Goal: Transaction & Acquisition: Purchase product/service

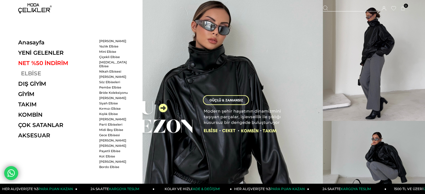
click at [26, 72] on link "ELBİSE" at bounding box center [56, 73] width 77 height 7
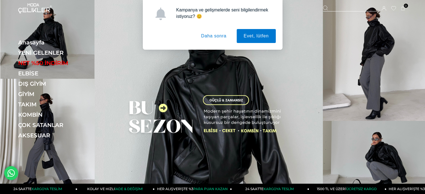
click at [223, 36] on button "Daha sonra" at bounding box center [213, 36] width 39 height 14
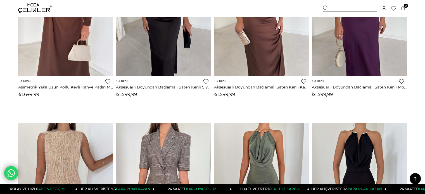
scroll to position [419, 0]
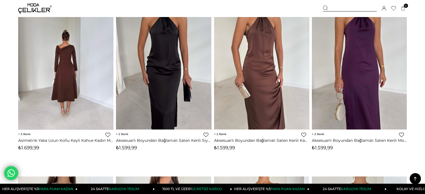
click at [69, 67] on img at bounding box center [65, 66] width 95 height 127
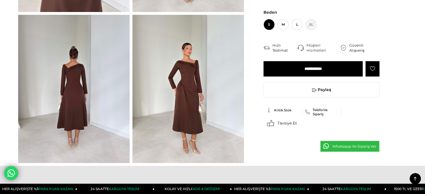
scroll to position [196, 0]
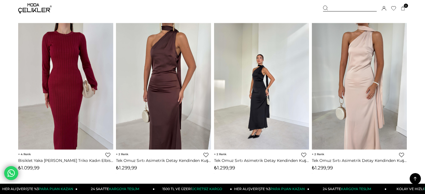
scroll to position [926, 0]
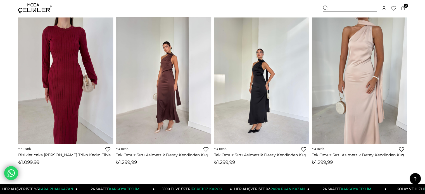
click at [175, 78] on img at bounding box center [163, 80] width 95 height 127
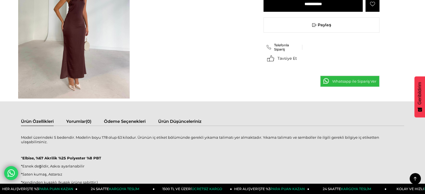
scroll to position [391, 0]
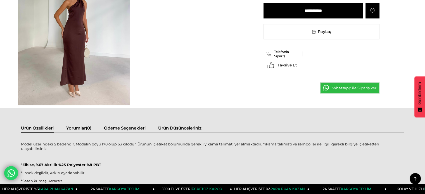
click at [76, 42] on img at bounding box center [74, 31] width 112 height 149
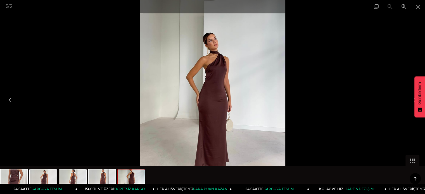
click at [269, 98] on img at bounding box center [213, 97] width 146 height 194
click at [271, 97] on img at bounding box center [213, 97] width 146 height 194
click at [419, 6] on span at bounding box center [418, 6] width 14 height 13
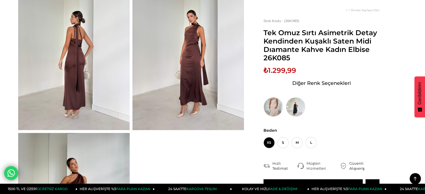
scroll to position [168, 0]
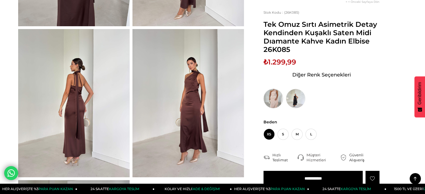
click at [272, 97] on img at bounding box center [274, 99] width 20 height 20
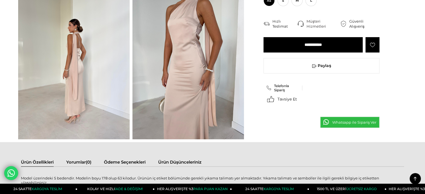
scroll to position [168, 0]
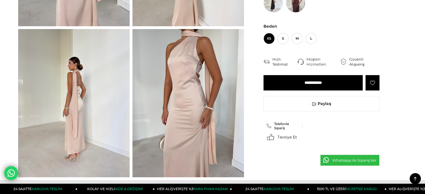
click at [222, 105] on img at bounding box center [188, 103] width 112 height 149
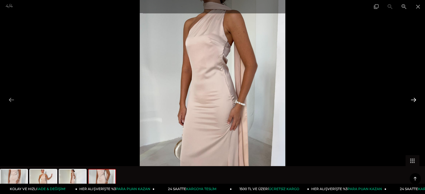
click at [413, 100] on button at bounding box center [414, 99] width 12 height 11
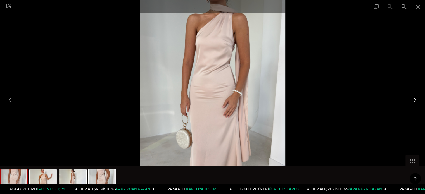
click at [413, 100] on button at bounding box center [414, 99] width 12 height 11
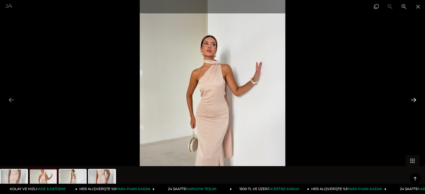
click at [413, 100] on button at bounding box center [414, 99] width 12 height 11
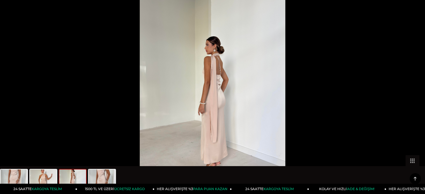
click at [413, 100] on button at bounding box center [417, 99] width 12 height 11
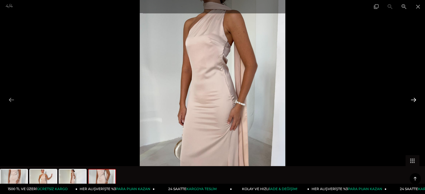
click at [413, 100] on button at bounding box center [414, 99] width 12 height 11
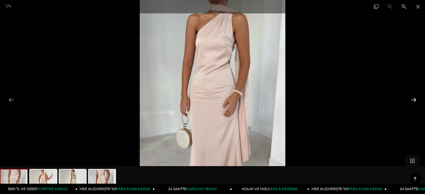
click at [413, 100] on button at bounding box center [414, 99] width 12 height 11
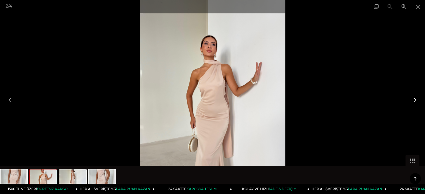
click at [413, 100] on button at bounding box center [414, 99] width 12 height 11
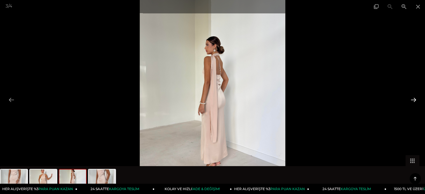
click at [413, 100] on button at bounding box center [414, 99] width 12 height 11
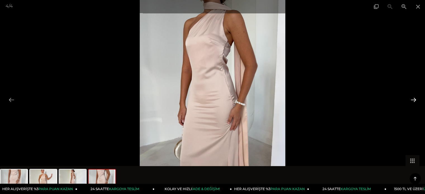
click at [413, 100] on button at bounding box center [414, 99] width 12 height 11
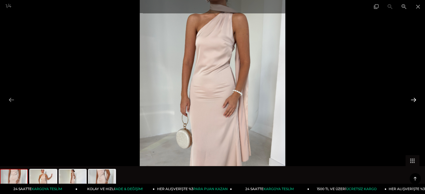
click at [413, 100] on button at bounding box center [414, 99] width 12 height 11
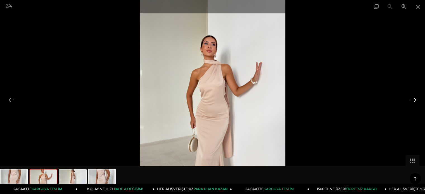
click at [413, 100] on button at bounding box center [414, 99] width 12 height 11
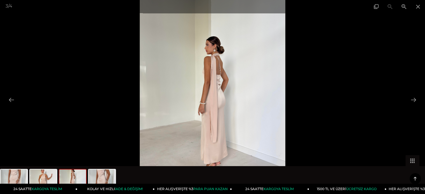
click at [221, 75] on img at bounding box center [213, 97] width 146 height 194
click at [220, 73] on img at bounding box center [213, 97] width 146 height 194
click at [216, 64] on img at bounding box center [213, 97] width 146 height 194
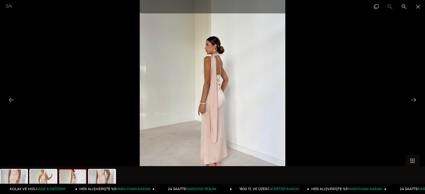
click at [209, 72] on img at bounding box center [213, 97] width 146 height 194
click at [413, 99] on button at bounding box center [414, 99] width 12 height 11
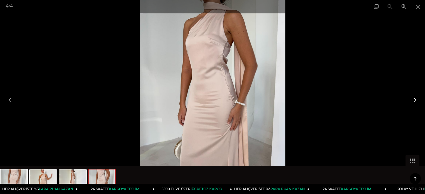
click at [413, 99] on button at bounding box center [414, 99] width 12 height 11
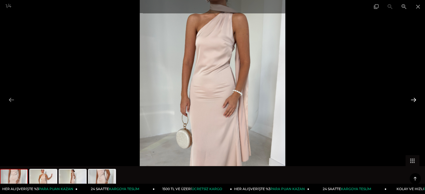
click at [413, 99] on button at bounding box center [414, 99] width 12 height 11
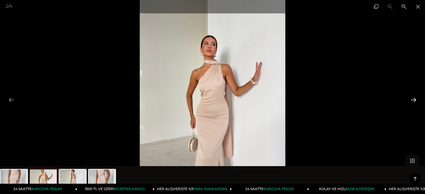
click at [413, 99] on button at bounding box center [414, 99] width 12 height 11
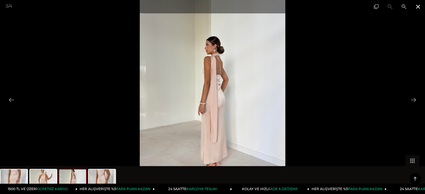
click at [420, 5] on span at bounding box center [418, 6] width 14 height 13
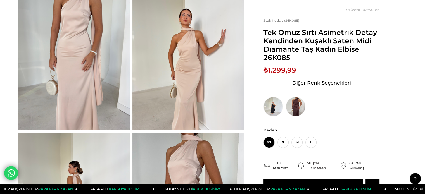
scroll to position [56, 0]
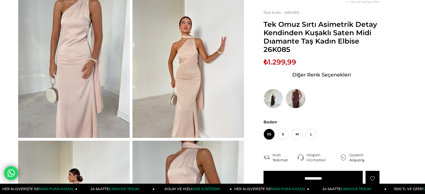
click at [299, 97] on img at bounding box center [296, 99] width 20 height 20
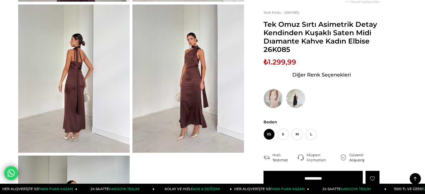
scroll to position [196, 0]
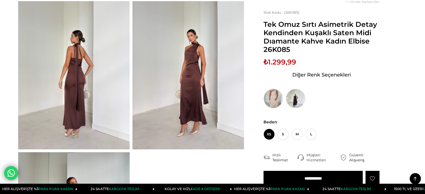
click at [73, 63] on img at bounding box center [74, 75] width 112 height 149
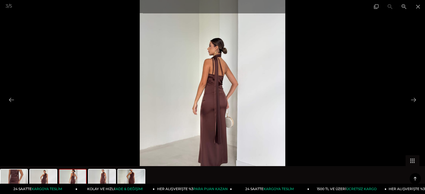
scroll to position [224, 0]
click at [217, 61] on img at bounding box center [213, 97] width 146 height 194
click at [414, 98] on button at bounding box center [414, 99] width 12 height 11
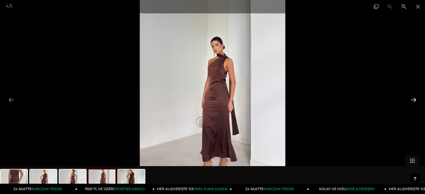
click at [414, 98] on button at bounding box center [414, 99] width 12 height 11
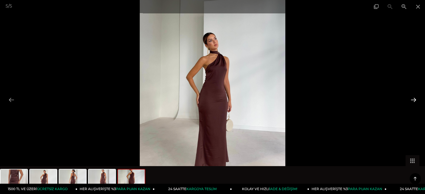
click at [414, 98] on button at bounding box center [414, 99] width 12 height 11
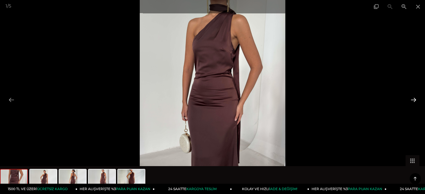
click at [414, 98] on button at bounding box center [414, 99] width 12 height 11
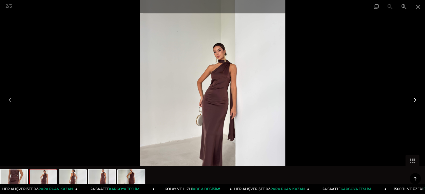
click at [414, 98] on button at bounding box center [414, 99] width 12 height 11
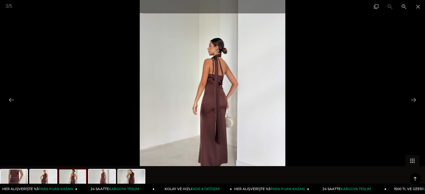
click at [225, 76] on img at bounding box center [213, 97] width 146 height 194
click at [420, 5] on span at bounding box center [418, 6] width 14 height 13
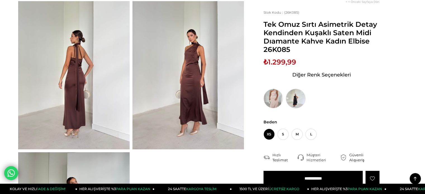
click at [295, 97] on img at bounding box center [296, 99] width 20 height 20
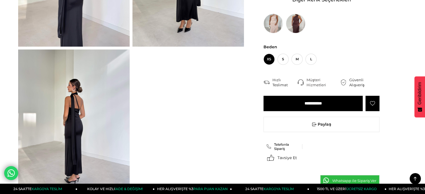
scroll to position [307, 0]
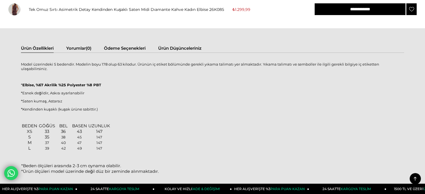
scroll to position [279, 0]
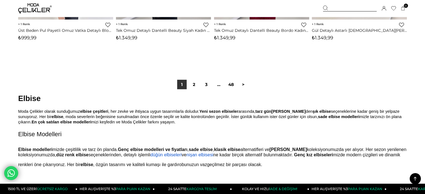
scroll to position [3486, 0]
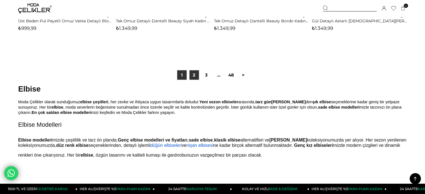
click at [193, 75] on link "2" at bounding box center [194, 75] width 10 height 10
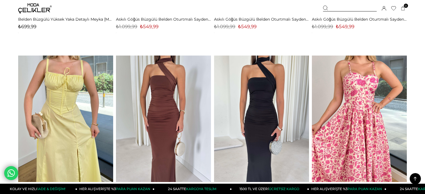
scroll to position [724, 0]
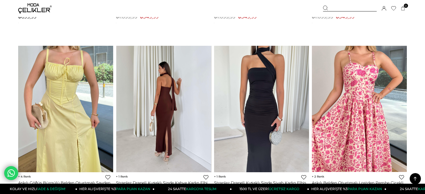
click at [166, 107] on img at bounding box center [163, 109] width 95 height 127
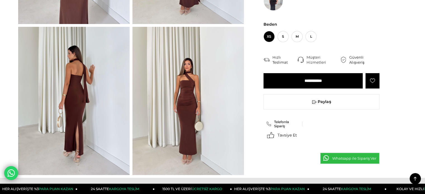
scroll to position [168, 0]
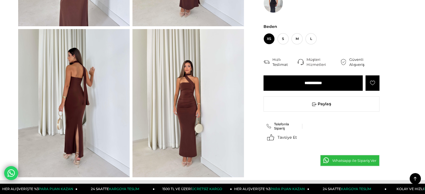
click at [189, 88] on img at bounding box center [188, 103] width 112 height 149
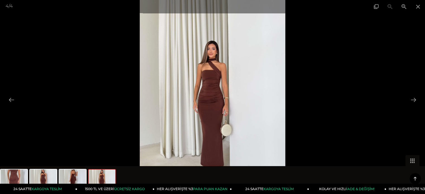
click at [274, 89] on img at bounding box center [213, 97] width 146 height 194
click at [415, 98] on button at bounding box center [414, 99] width 12 height 11
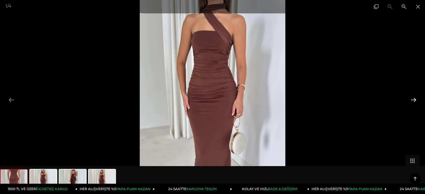
click at [415, 98] on button at bounding box center [414, 99] width 12 height 11
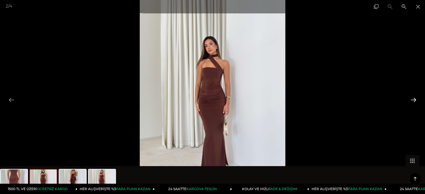
click at [415, 98] on button at bounding box center [414, 99] width 12 height 11
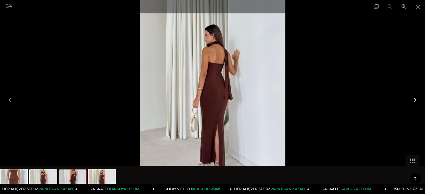
click at [415, 98] on button at bounding box center [414, 99] width 12 height 11
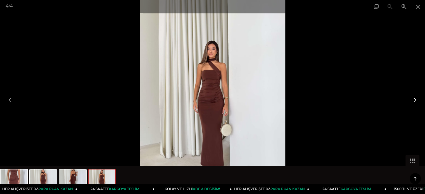
click at [415, 98] on button at bounding box center [414, 99] width 12 height 11
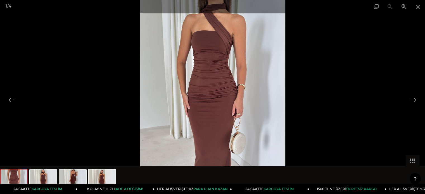
click at [216, 91] on img at bounding box center [213, 97] width 146 height 194
click at [421, 6] on span at bounding box center [418, 6] width 14 height 13
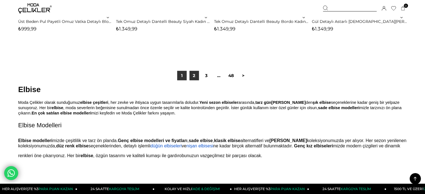
click at [195, 75] on link "2" at bounding box center [194, 76] width 10 height 10
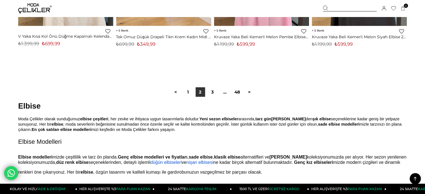
scroll to position [3494, 0]
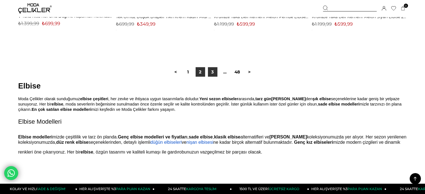
click at [215, 74] on link "3" at bounding box center [213, 72] width 10 height 10
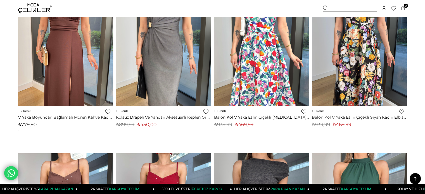
scroll to position [2851, 0]
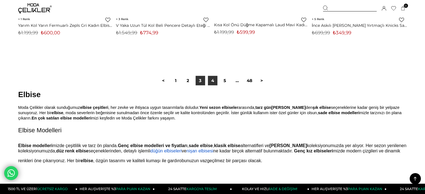
click at [212, 82] on link "4" at bounding box center [213, 81] width 10 height 10
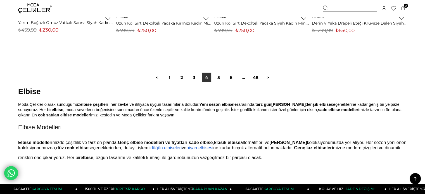
scroll to position [3494, 0]
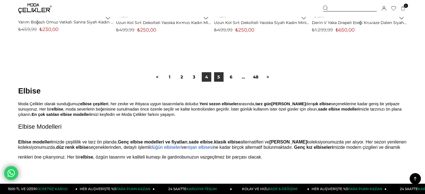
click at [222, 75] on link "5" at bounding box center [219, 77] width 10 height 10
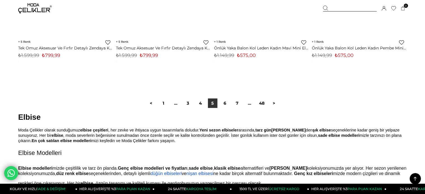
scroll to position [3494, 0]
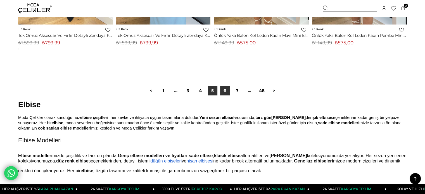
click at [224, 92] on link "6" at bounding box center [225, 91] width 10 height 10
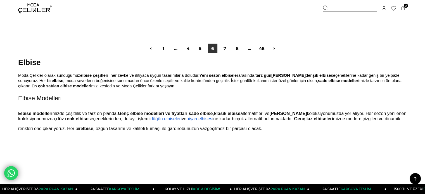
scroll to position [3577, 0]
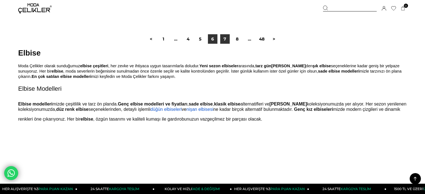
click at [226, 38] on link "7" at bounding box center [225, 39] width 10 height 10
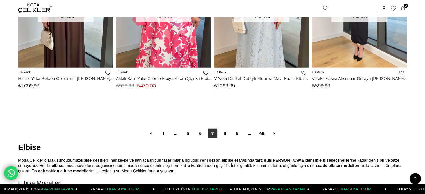
scroll to position [3438, 0]
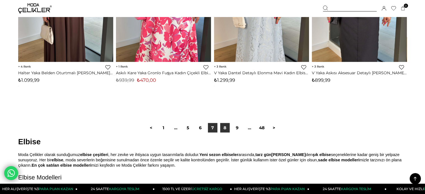
click at [227, 127] on link "8" at bounding box center [225, 128] width 10 height 10
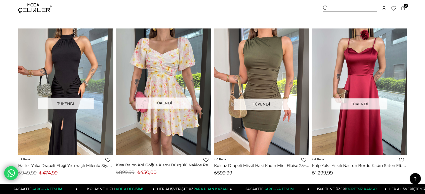
scroll to position [2655, 0]
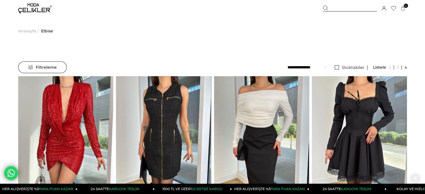
scroll to position [3486, 0]
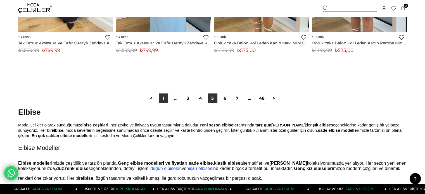
click at [165, 99] on link "1" at bounding box center [164, 99] width 10 height 10
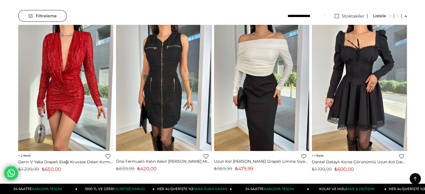
scroll to position [0, 0]
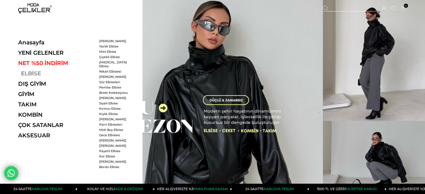
click at [27, 72] on link "ELBİSE" at bounding box center [56, 73] width 77 height 7
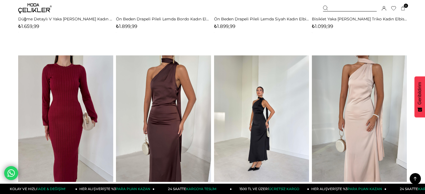
scroll to position [922, 0]
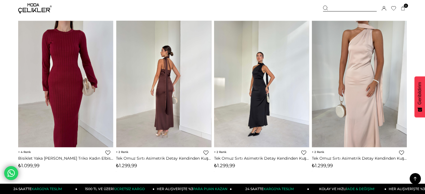
click at [160, 84] on img at bounding box center [163, 84] width 95 height 127
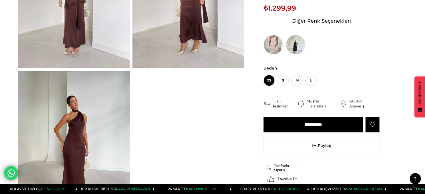
scroll to position [279, 0]
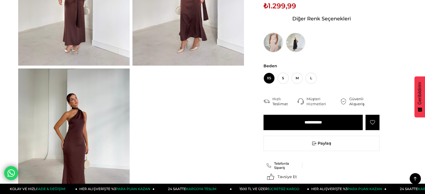
click at [274, 40] on img at bounding box center [274, 43] width 20 height 20
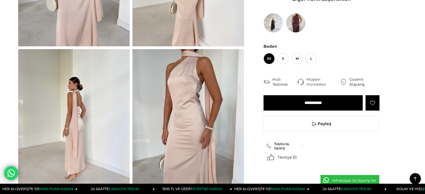
scroll to position [140, 0]
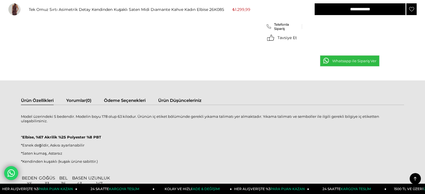
scroll to position [279, 0]
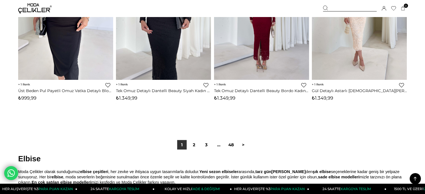
scroll to position [3430, 0]
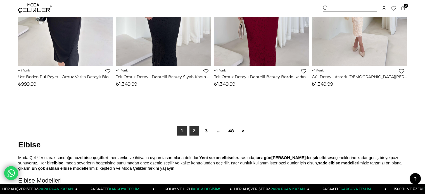
click at [196, 132] on link "2" at bounding box center [194, 131] width 10 height 10
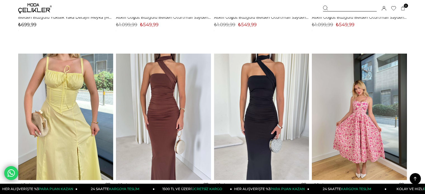
scroll to position [727, 0]
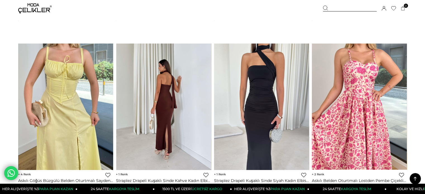
click at [167, 107] on img at bounding box center [163, 106] width 95 height 127
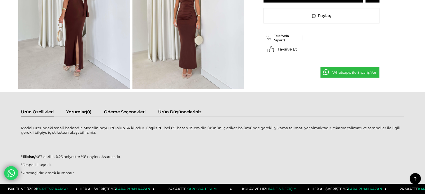
scroll to position [224, 0]
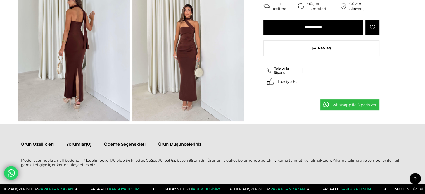
click at [188, 58] on img at bounding box center [188, 47] width 112 height 149
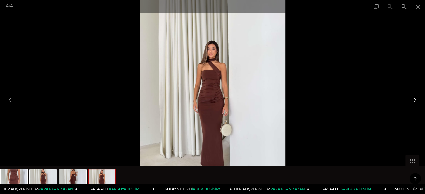
click at [412, 97] on button at bounding box center [414, 99] width 12 height 11
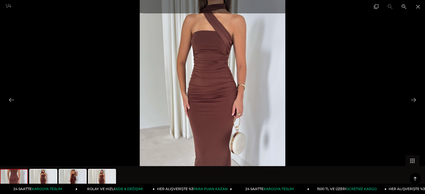
scroll to position [168, 0]
click at [416, 99] on button at bounding box center [414, 99] width 12 height 11
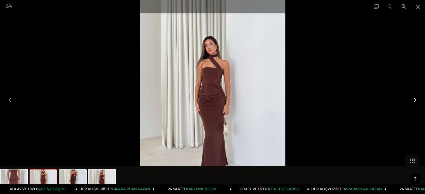
click at [416, 99] on button at bounding box center [414, 99] width 12 height 11
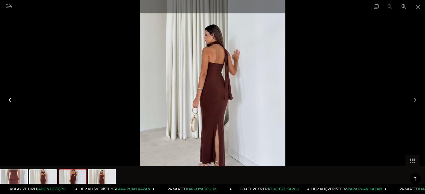
click at [11, 98] on button at bounding box center [12, 99] width 12 height 11
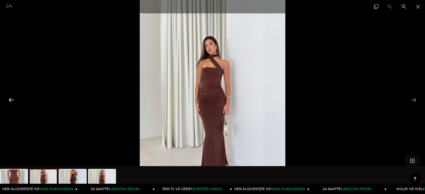
click at [11, 98] on button at bounding box center [12, 99] width 12 height 11
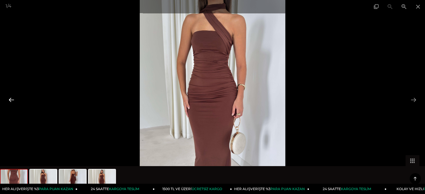
click at [12, 100] on button at bounding box center [12, 99] width 12 height 11
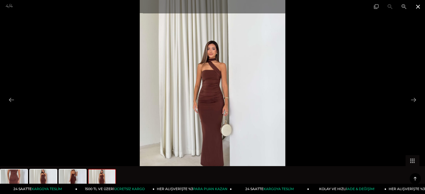
click at [419, 5] on span at bounding box center [418, 6] width 14 height 13
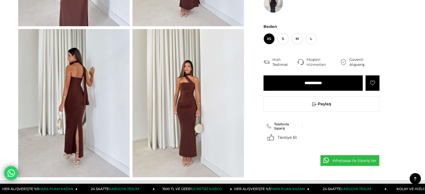
click at [190, 99] on img at bounding box center [188, 103] width 112 height 149
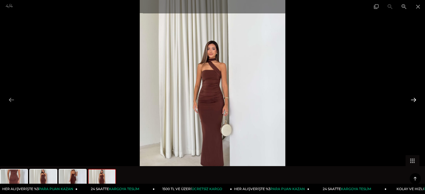
click at [418, 99] on button at bounding box center [414, 99] width 12 height 11
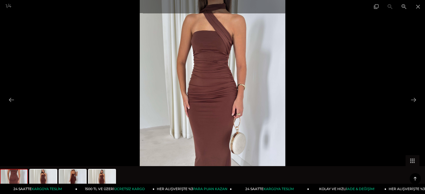
click at [229, 77] on img at bounding box center [213, 97] width 146 height 194
click at [415, 98] on button at bounding box center [414, 99] width 12 height 11
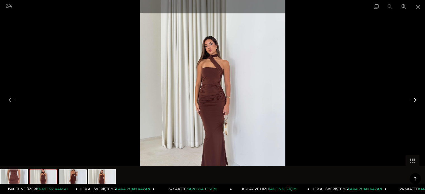
click at [415, 98] on button at bounding box center [414, 99] width 12 height 11
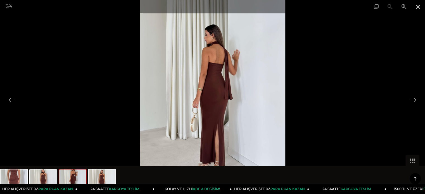
click at [418, 6] on span at bounding box center [418, 6] width 14 height 13
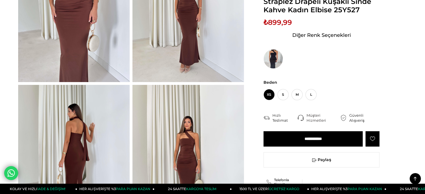
scroll to position [56, 0]
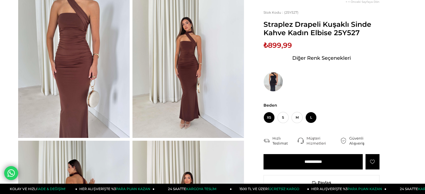
click at [311, 118] on span "L" at bounding box center [310, 117] width 11 height 11
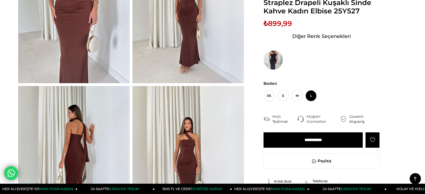
scroll to position [112, 0]
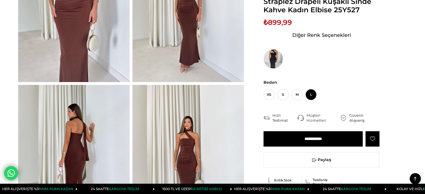
click at [334, 137] on input "**********" at bounding box center [313, 138] width 99 height 15
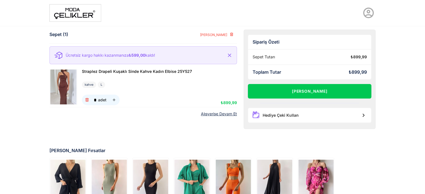
click at [63, 88] on img at bounding box center [63, 87] width 26 height 35
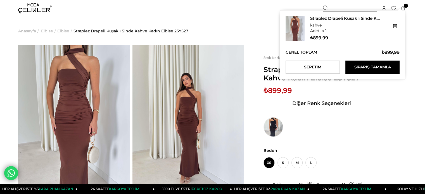
click at [406, 6] on span "1" at bounding box center [406, 6] width 4 height 4
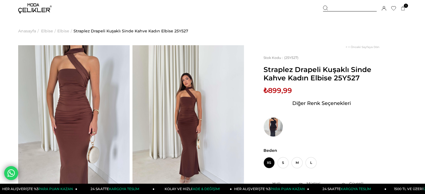
click at [44, 32] on span "Elbise" at bounding box center [47, 31] width 12 height 29
click at [61, 31] on span "Elbise" at bounding box center [63, 31] width 12 height 29
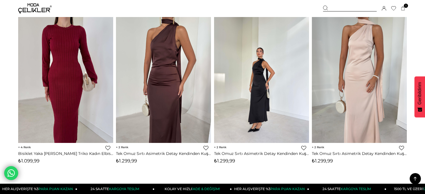
scroll to position [755, 0]
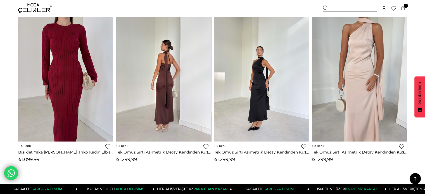
click at [169, 63] on img at bounding box center [163, 78] width 95 height 127
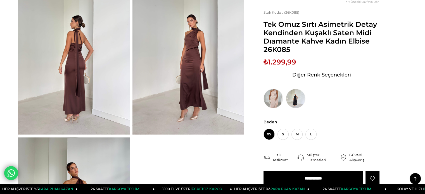
scroll to position [196, 0]
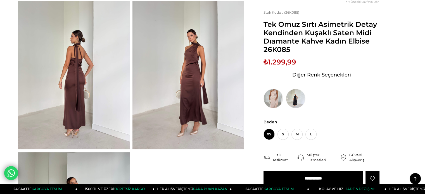
click at [184, 57] on img at bounding box center [188, 75] width 112 height 149
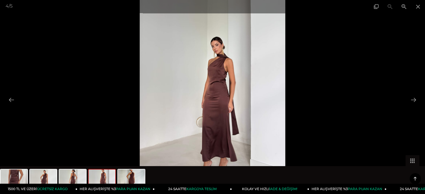
scroll to position [112, 0]
click at [417, 5] on span at bounding box center [418, 6] width 14 height 13
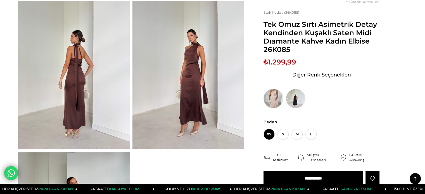
click at [276, 101] on img at bounding box center [274, 99] width 20 height 20
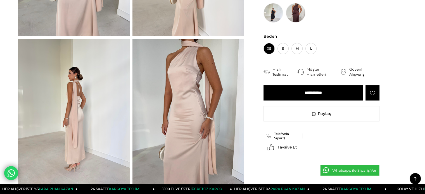
scroll to position [112, 0]
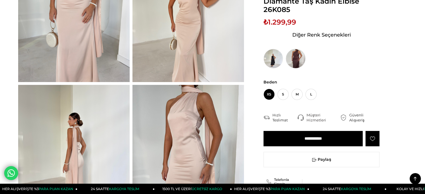
click at [301, 54] on img at bounding box center [296, 59] width 20 height 20
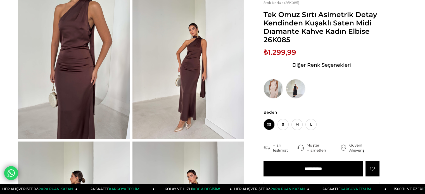
scroll to position [56, 0]
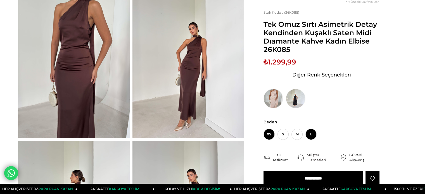
click at [314, 132] on span "L" at bounding box center [310, 134] width 11 height 11
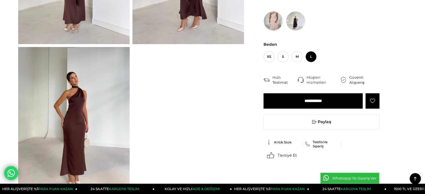
scroll to position [307, 0]
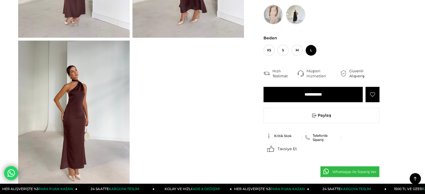
click at [327, 96] on input "**********" at bounding box center [313, 94] width 99 height 15
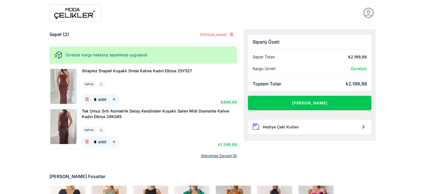
click at [64, 124] on img at bounding box center [63, 126] width 26 height 35
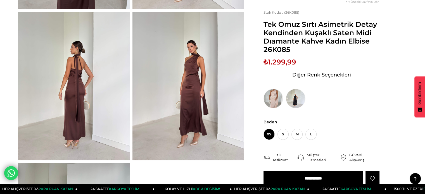
scroll to position [196, 0]
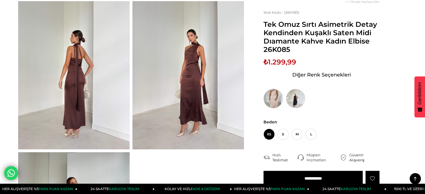
click at [276, 99] on img at bounding box center [274, 99] width 20 height 20
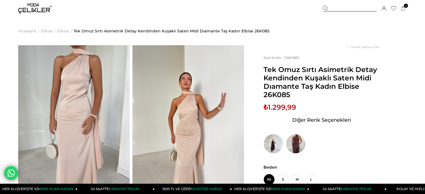
click at [383, 9] on icon at bounding box center [384, 8] width 4 height 4
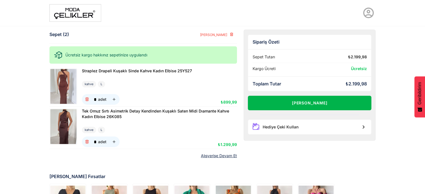
click at [289, 98] on button "[PERSON_NAME]" at bounding box center [310, 103] width 124 height 15
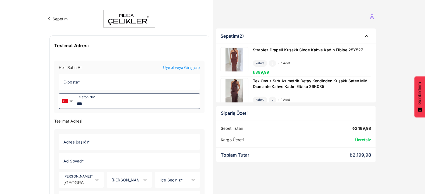
click at [105, 103] on input "***" at bounding box center [137, 101] width 125 height 15
type input "**********"
click at [88, 140] on input "Adres Başlığı *" at bounding box center [128, 142] width 138 height 16
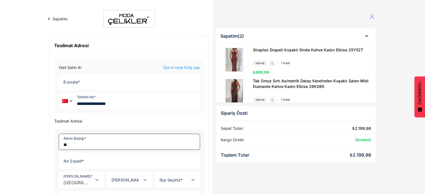
type input "**"
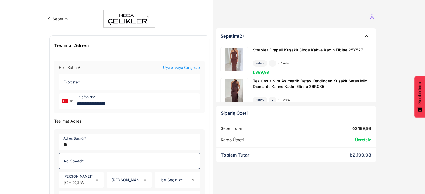
click at [87, 164] on input "Ad Soyad *" at bounding box center [128, 161] width 138 height 16
type input "**********"
type input "*******"
type input "********"
type input "*******"
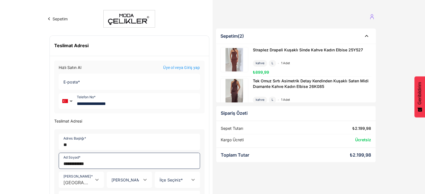
type input "**********"
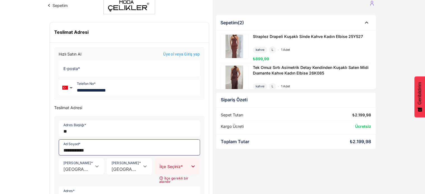
scroll to position [124, 0]
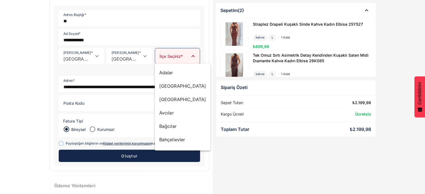
click at [183, 58] on input "[PERSON_NAME] *" at bounding box center [172, 58] width 34 height 5
type input "*******"
type input "*****"
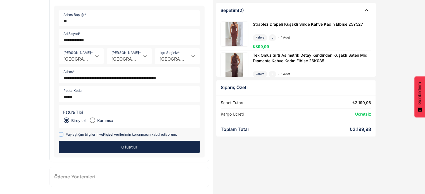
click at [61, 132] on span at bounding box center [61, 134] width 5 height 5
click at [122, 146] on span "Oluştur" at bounding box center [129, 147] width 16 height 5
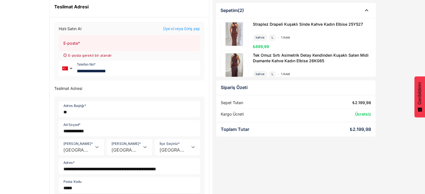
scroll to position [0, 0]
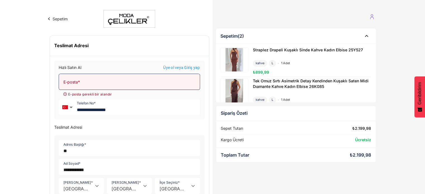
click at [94, 84] on input "E-posta *" at bounding box center [128, 82] width 138 height 16
type input "*"
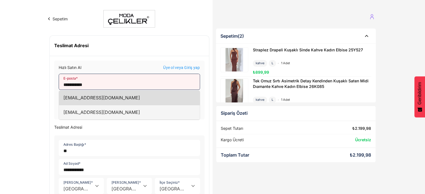
click at [104, 99] on div "[EMAIL_ADDRESS][DOMAIN_NAME]" at bounding box center [129, 98] width 141 height 15
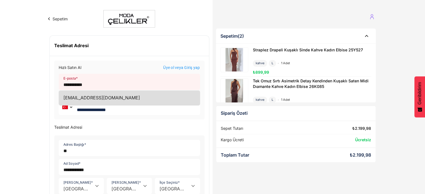
type input "**********"
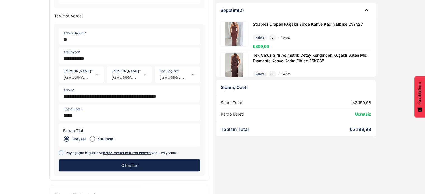
scroll to position [125, 0]
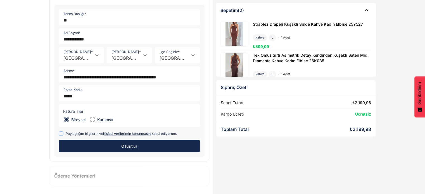
click at [116, 144] on button "Oluştur" at bounding box center [129, 146] width 141 height 12
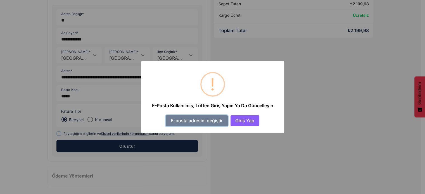
click at [208, 119] on button "E-posta adresini değiştir" at bounding box center [197, 120] width 62 height 11
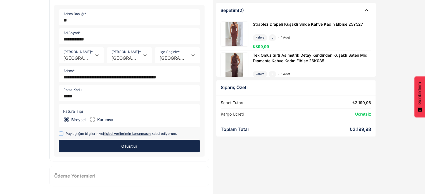
click at [126, 149] on button "Oluştur" at bounding box center [129, 146] width 141 height 12
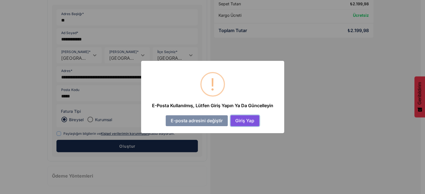
click at [242, 122] on button "Giriş Yap" at bounding box center [245, 120] width 29 height 11
